Goal: Information Seeking & Learning: Learn about a topic

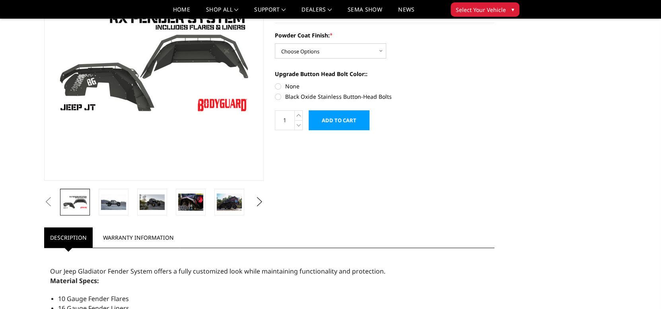
scroll to position [119, 0]
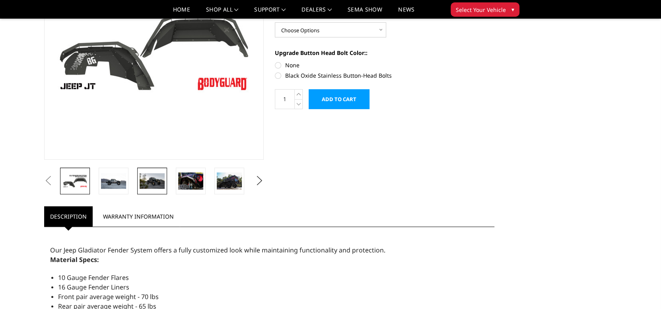
click at [152, 185] on img at bounding box center [152, 181] width 25 height 16
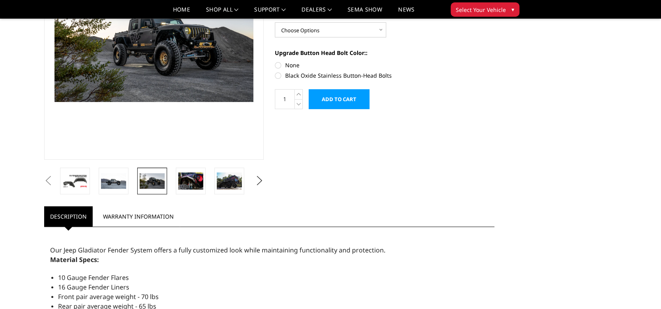
scroll to position [114, 0]
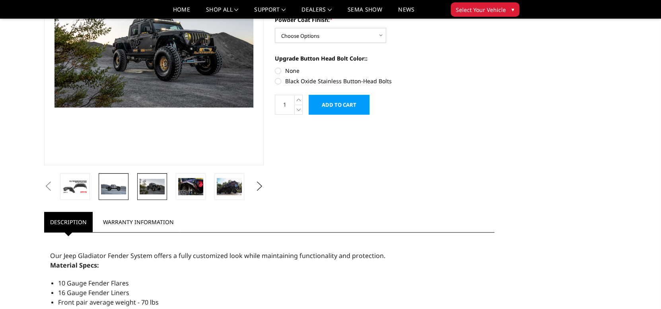
click at [107, 185] on img at bounding box center [113, 187] width 25 height 16
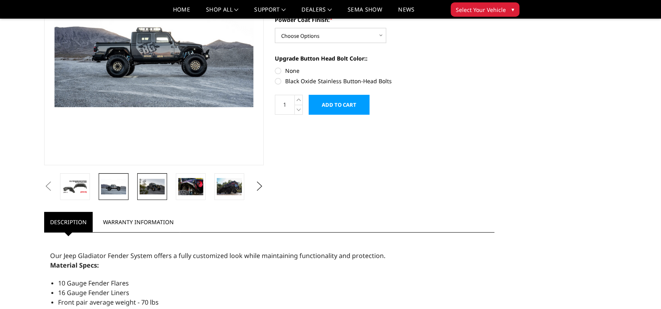
click at [145, 185] on img at bounding box center [152, 187] width 25 height 16
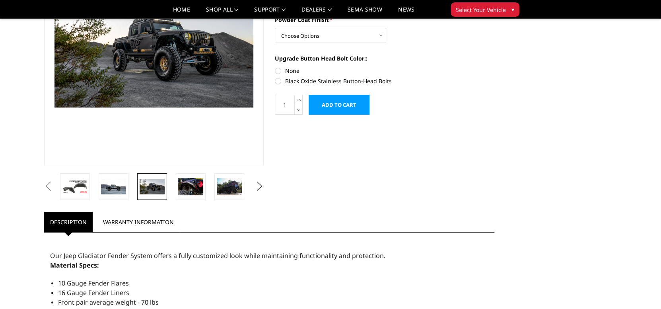
click at [166, 186] on link at bounding box center [152, 186] width 30 height 27
click at [191, 188] on img at bounding box center [190, 186] width 25 height 17
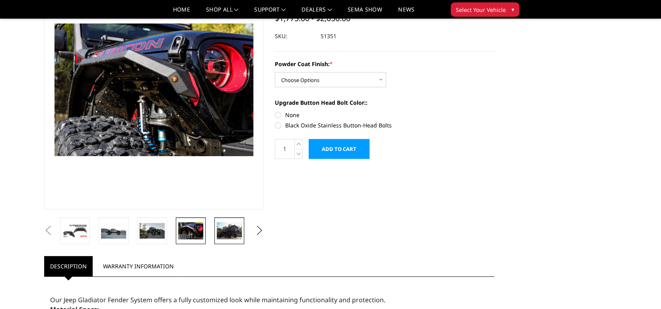
scroll to position [69, 0]
click at [227, 234] on img at bounding box center [229, 230] width 25 height 17
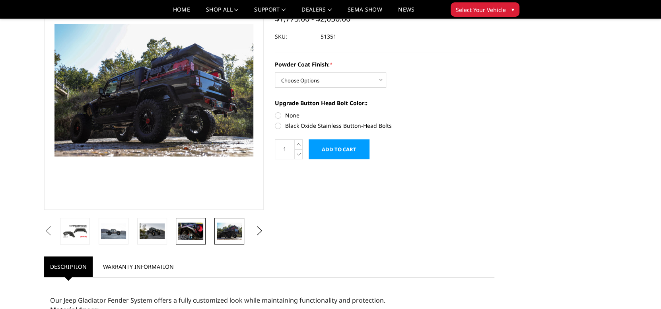
click at [181, 238] on img at bounding box center [190, 230] width 25 height 17
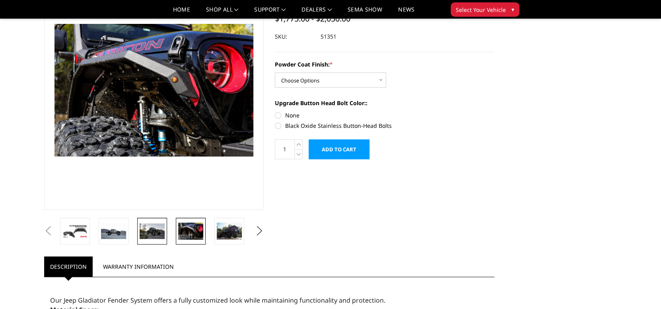
click at [149, 232] on img at bounding box center [152, 231] width 25 height 16
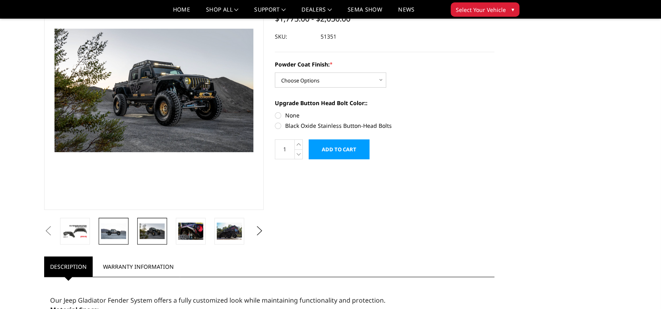
click at [120, 234] on img at bounding box center [113, 231] width 25 height 16
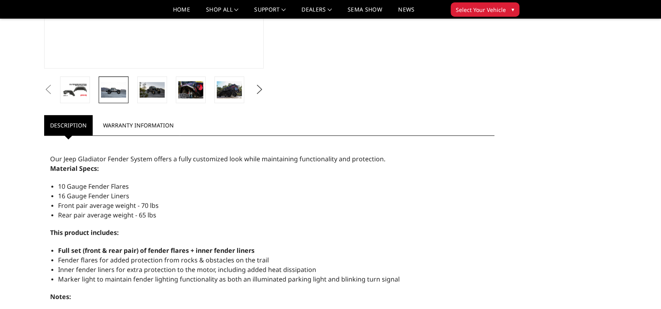
scroll to position [229, 0]
